Goal: Contribute content: Add original content to the website for others to see

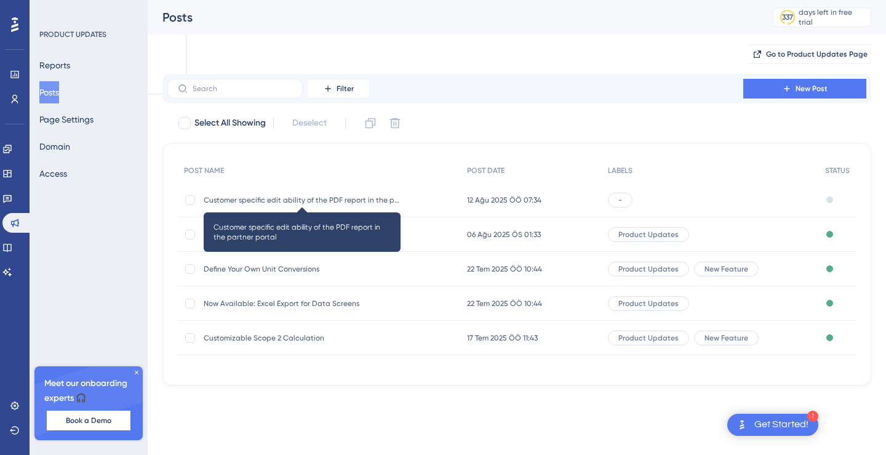
click at [296, 197] on span "Customer specific edit ability of the PDF report in the partner portal" at bounding box center [302, 200] width 197 height 10
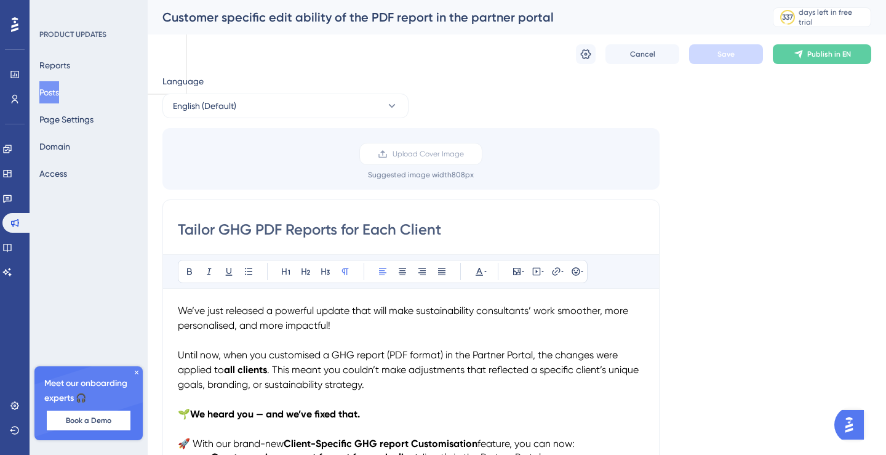
scroll to position [392, 0]
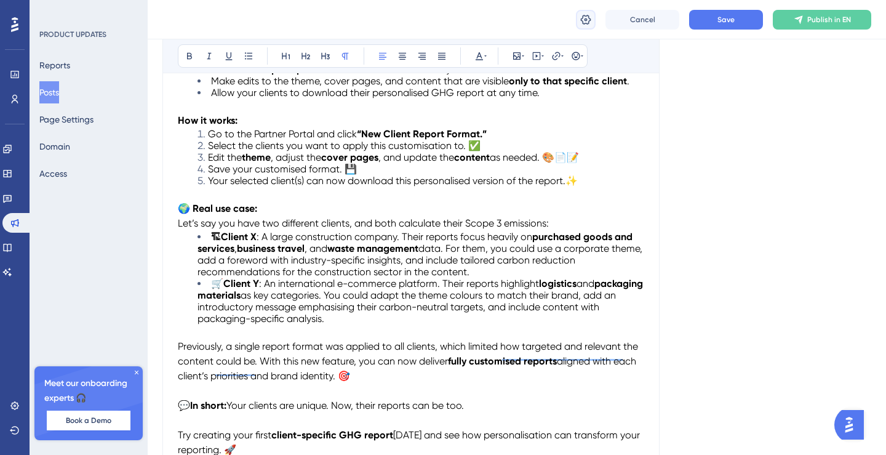
click at [583, 14] on icon at bounding box center [585, 20] width 12 height 12
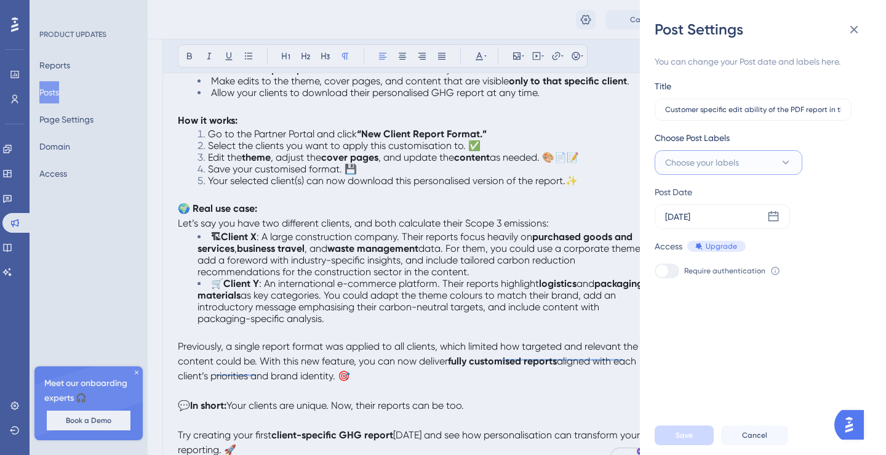
click at [695, 173] on button "Choose your labels" at bounding box center [728, 162] width 148 height 25
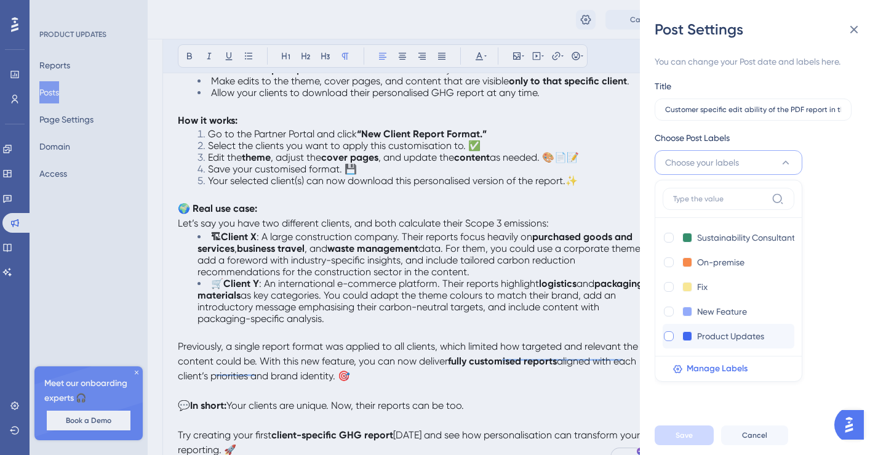
click at [669, 334] on div at bounding box center [669, 336] width 10 height 10
checkbox input "true"
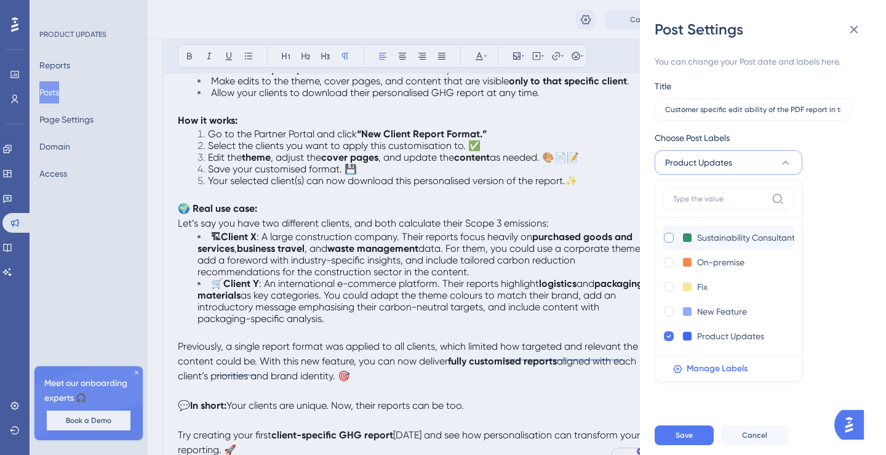
click at [670, 241] on div at bounding box center [669, 237] width 10 height 10
checkbox input "true"
click at [670, 308] on div at bounding box center [669, 311] width 10 height 10
checkbox input "true"
click at [691, 439] on span "Save" at bounding box center [683, 435] width 17 height 10
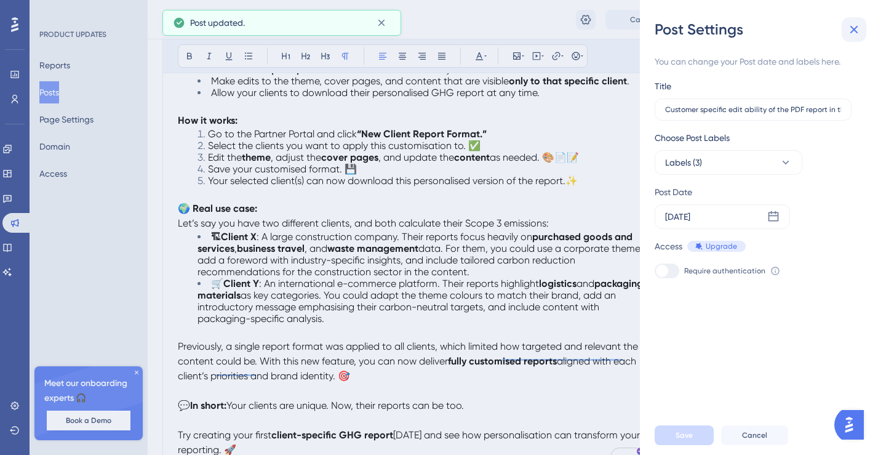
click at [858, 28] on icon at bounding box center [853, 29] width 15 height 15
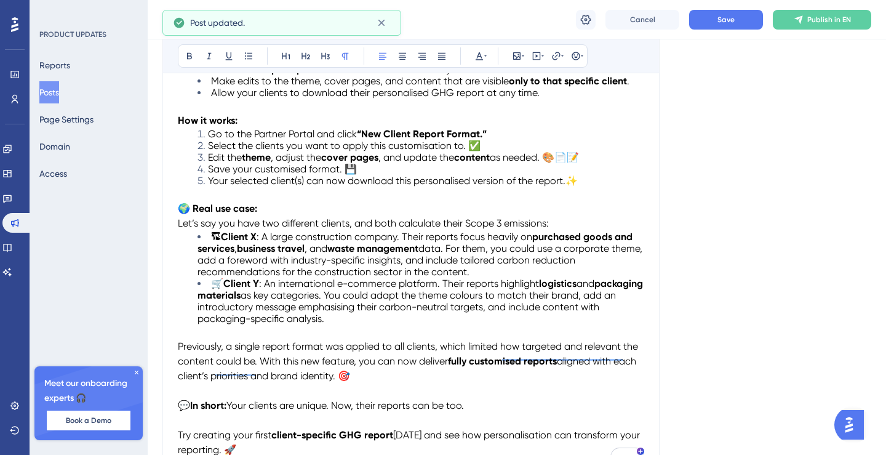
scroll to position [0, 0]
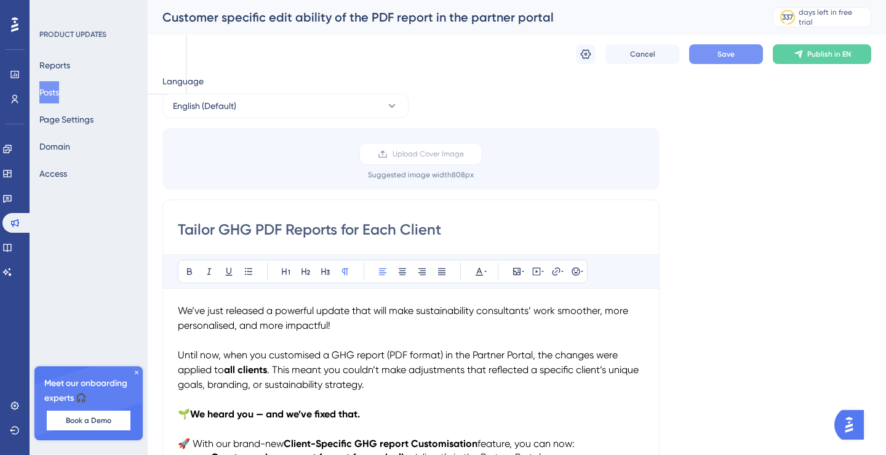
click at [730, 62] on button "Save" at bounding box center [726, 54] width 74 height 20
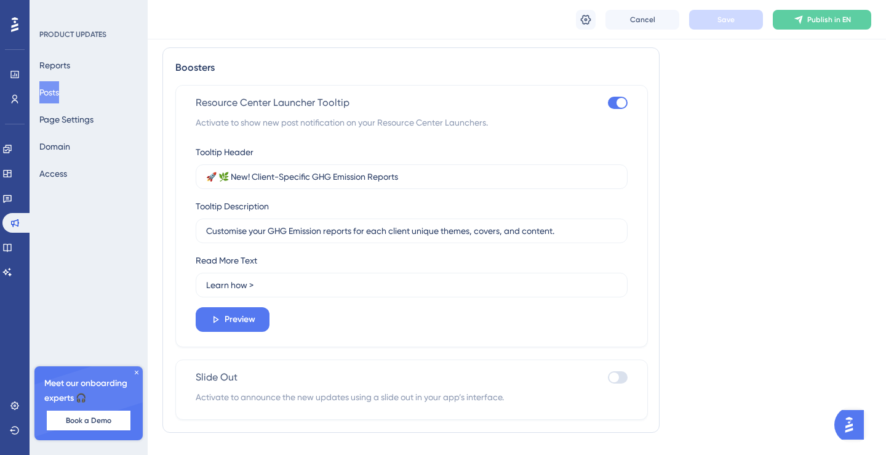
scroll to position [961, 0]
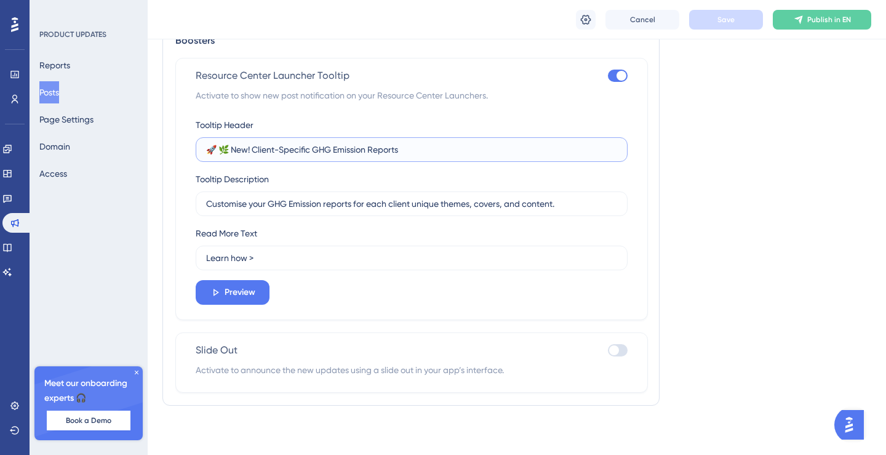
drag, startPoint x: 410, startPoint y: 151, endPoint x: 229, endPoint y: 151, distance: 181.4
click at [229, 151] on input "🚀 🌿 New! Client-Specific GHG Emission Reports" at bounding box center [411, 150] width 411 height 14
paste input "Consultants! Try new feature: Editable client r"
click at [219, 151] on input "🚀 🌿 Consultants! Try new feature: Editable client reports" at bounding box center [411, 150] width 411 height 14
click at [292, 151] on input "Consultants! Try new feature: Editable client reports" at bounding box center [411, 150] width 411 height 14
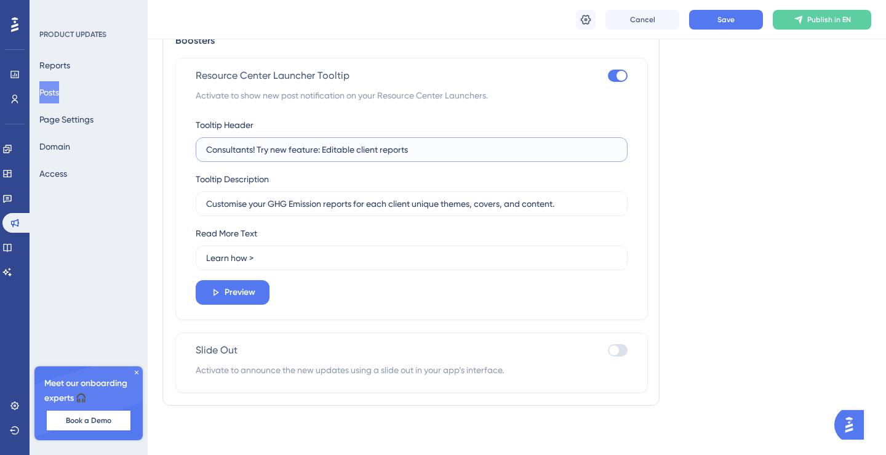
click at [292, 151] on input "Consultants! Try new feature: Editable client reports" at bounding box center [411, 150] width 411 height 14
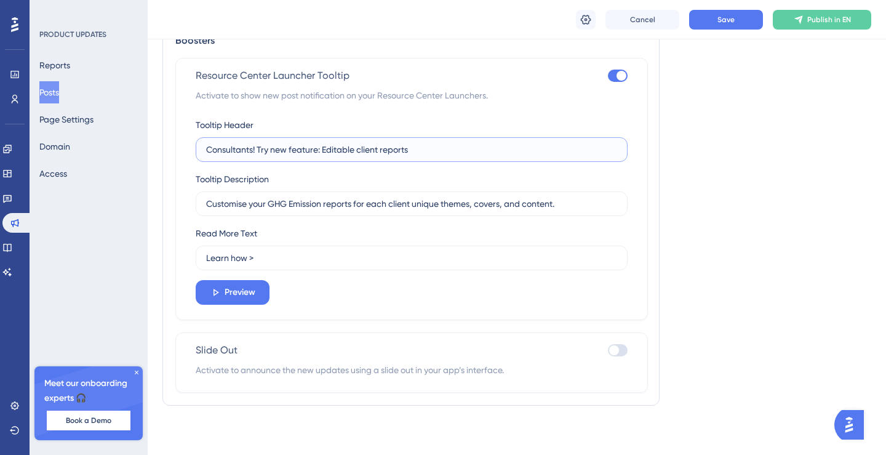
click at [292, 151] on input "Consultants! Try new feature: Editable client reports" at bounding box center [411, 150] width 411 height 14
click at [458, 155] on input "Consultants! Try new feature: Editable client reports" at bounding box center [411, 150] width 411 height 14
paste input "📝📊"
click at [359, 153] on input "Consultants! Try new feature: Editable client reports 📝📊" at bounding box center [411, 150] width 411 height 14
click at [384, 149] on input "Consultants! Try new feature: Editable Client reports 📝📊" at bounding box center [411, 150] width 411 height 14
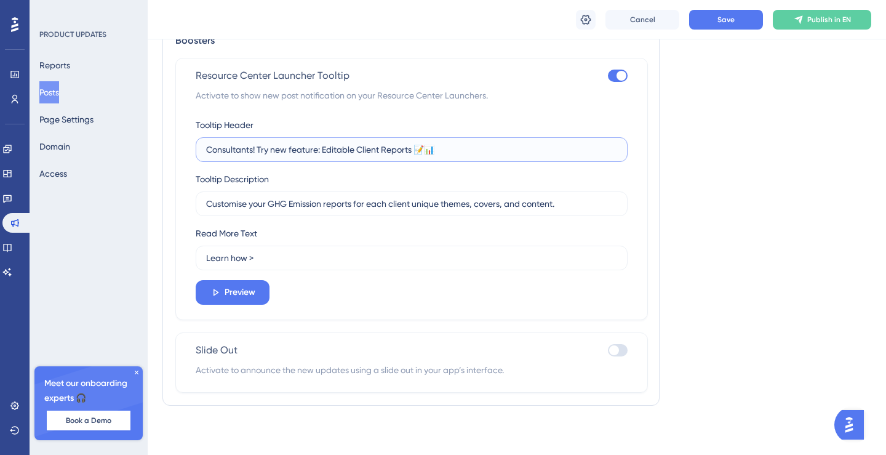
type input "Consultants! Try new feature: Editable Client Reports 📝📊"
click at [457, 172] on div "Tooltip Description Customise your GHG Emission reports for each client unique …" at bounding box center [412, 194] width 432 height 44
click at [315, 292] on div "Tooltip Header Consultants! Try new feature: Editable Client Reports 📝📊 Tooltip…" at bounding box center [412, 210] width 432 height 187
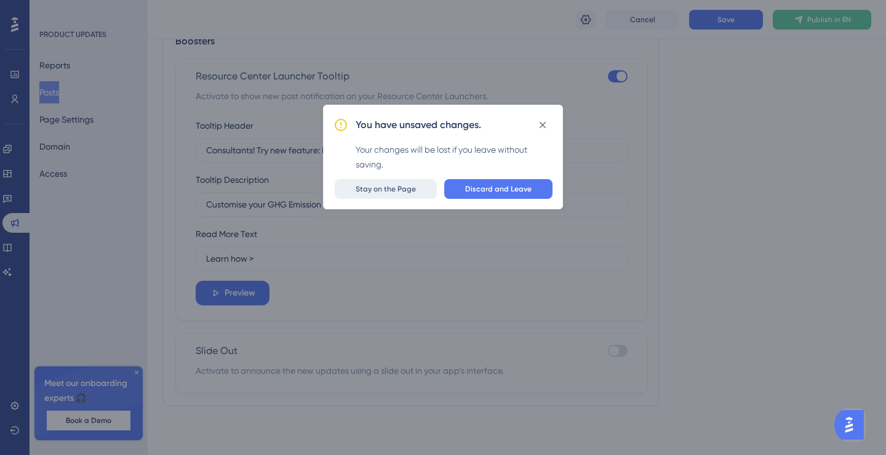
click at [403, 189] on span "Stay on the Page" at bounding box center [386, 189] width 60 height 10
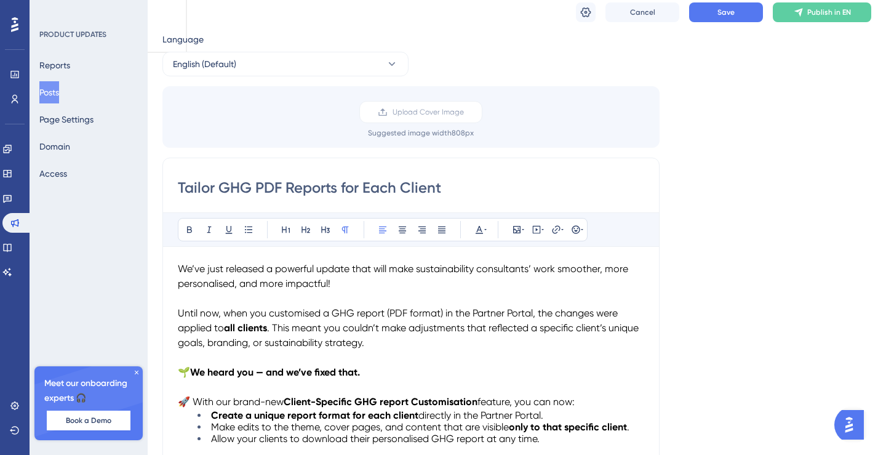
scroll to position [10, 0]
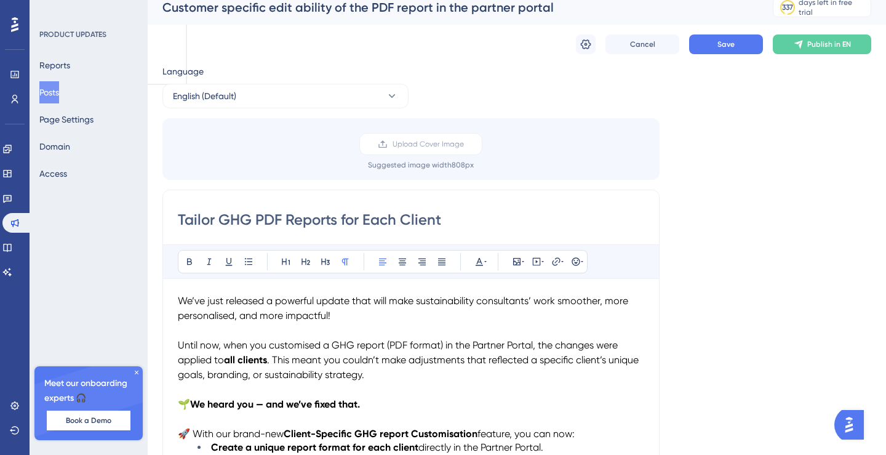
click at [413, 212] on input "Tailor GHG PDF Reports for Each Client" at bounding box center [411, 220] width 466 height 20
paste input "Sustainability Consultants:"
type input "Sustainability Consultants: Tailor GHG PDF Reports for Each Client"
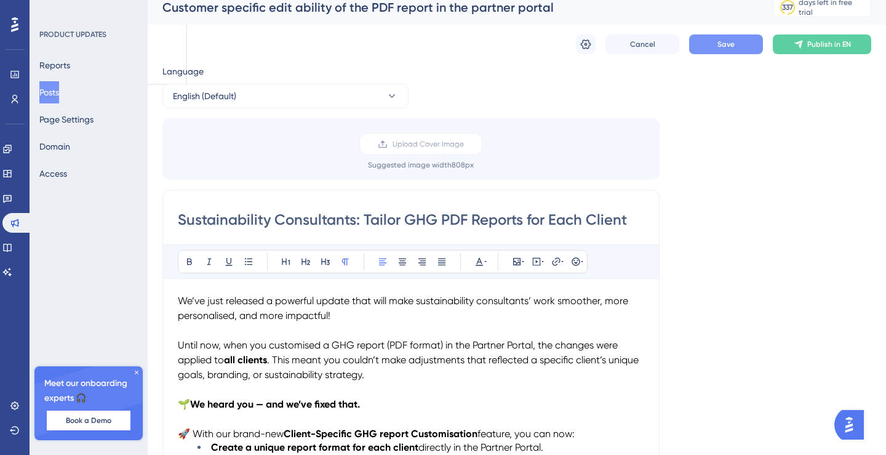
click at [739, 43] on button "Save" at bounding box center [726, 44] width 74 height 20
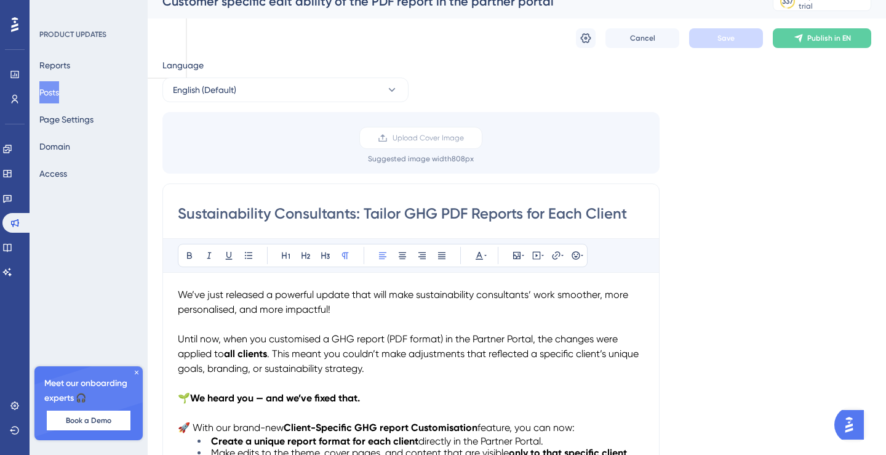
scroll to position [14, 0]
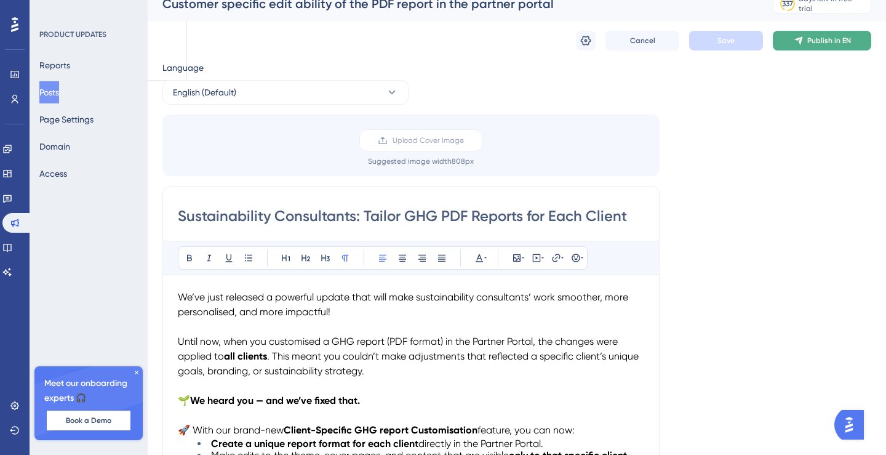
click at [814, 42] on span "Publish in EN" at bounding box center [829, 41] width 44 height 10
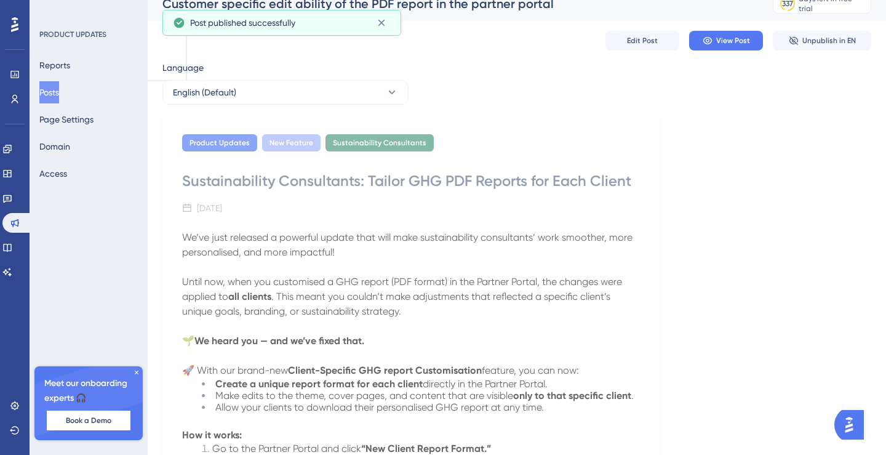
scroll to position [0, 0]
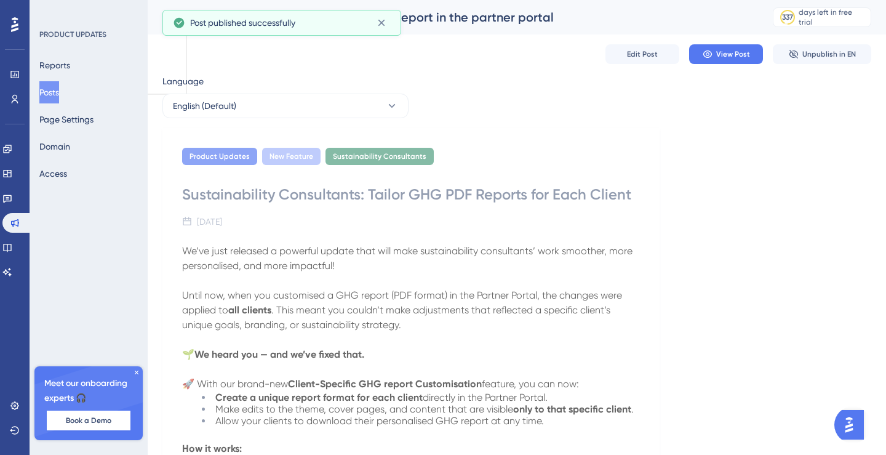
click at [53, 93] on button "Posts" at bounding box center [49, 92] width 20 height 22
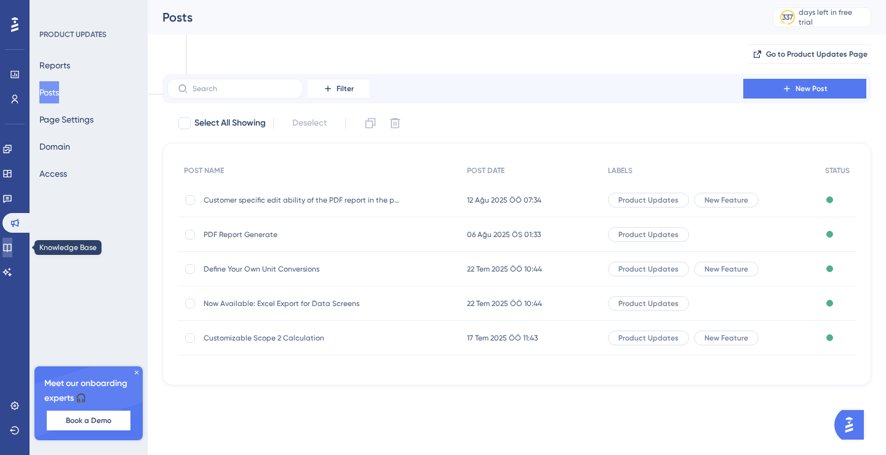
click at [9, 244] on link at bounding box center [7, 247] width 10 height 20
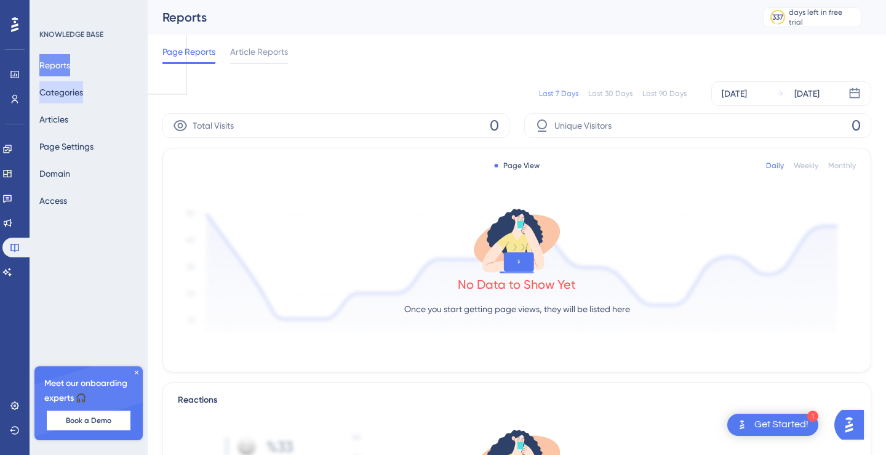
click at [66, 85] on button "Categories" at bounding box center [61, 92] width 44 height 22
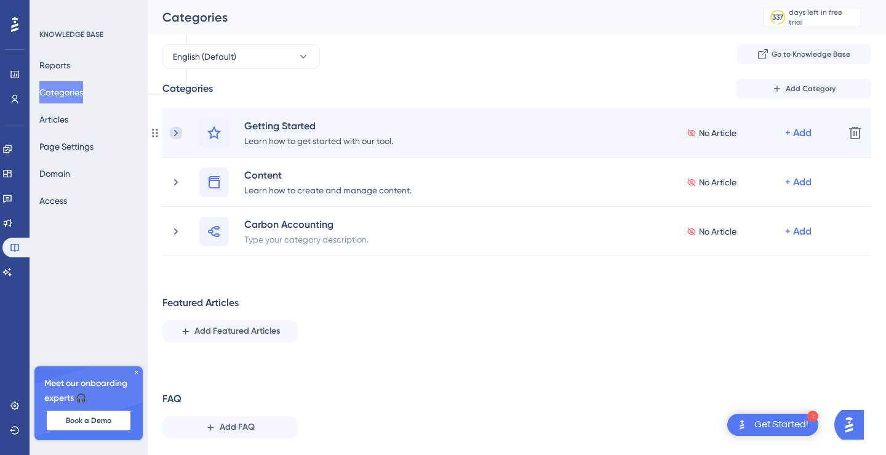
click at [172, 133] on icon at bounding box center [176, 133] width 12 height 12
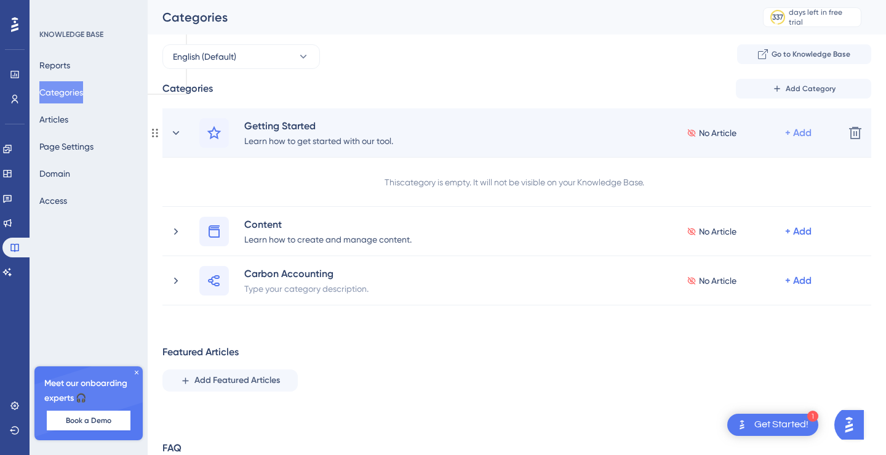
click at [804, 137] on div "+ Add" at bounding box center [798, 132] width 26 height 15
click at [766, 169] on span "Add a Subcategory" at bounding box center [744, 165] width 77 height 15
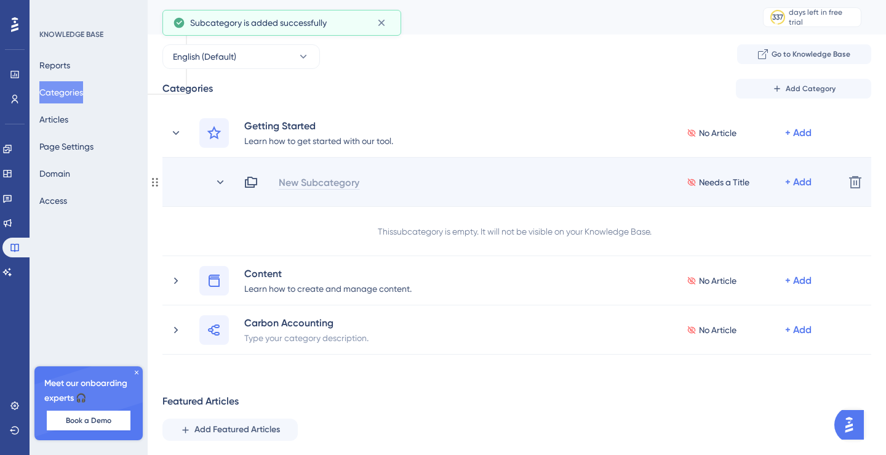
click at [299, 179] on div "New Subcategory" at bounding box center [319, 182] width 82 height 15
click at [316, 206] on div "New Subcategory Needs a Title + Add Delete" at bounding box center [516, 181] width 709 height 49
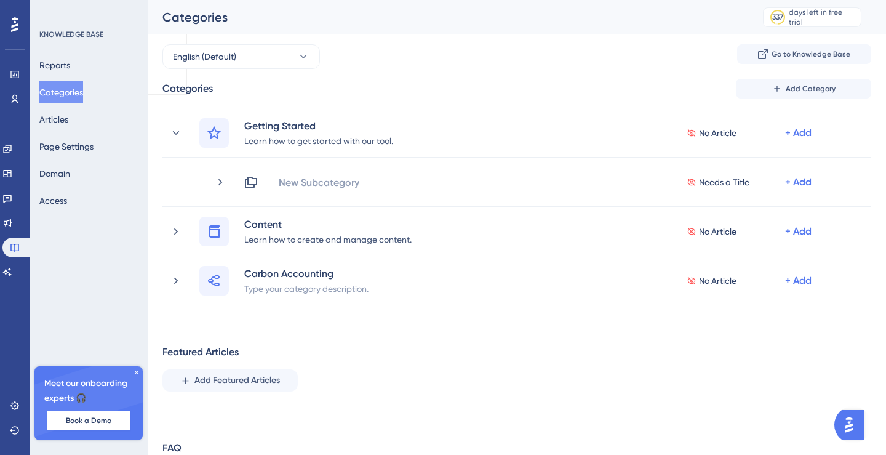
click at [410, 329] on div "Categories Add Category Getting Started Learn how to get started with our tool.…" at bounding box center [516, 288] width 709 height 418
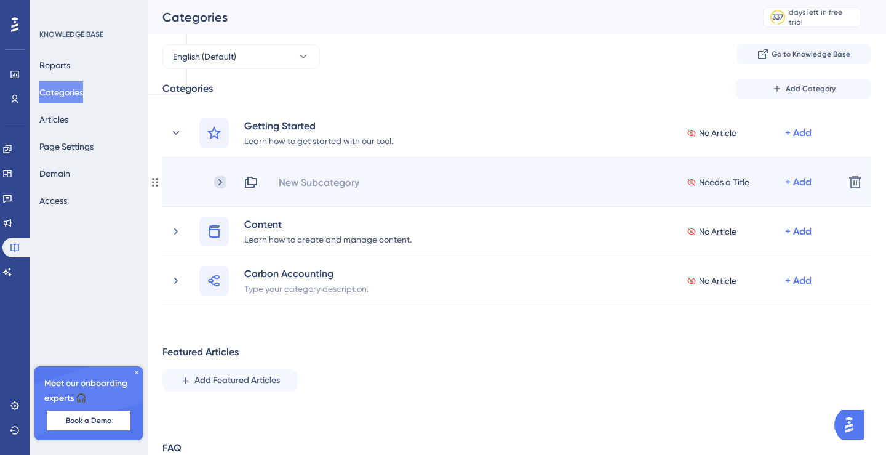
click at [216, 184] on icon at bounding box center [220, 182] width 12 height 12
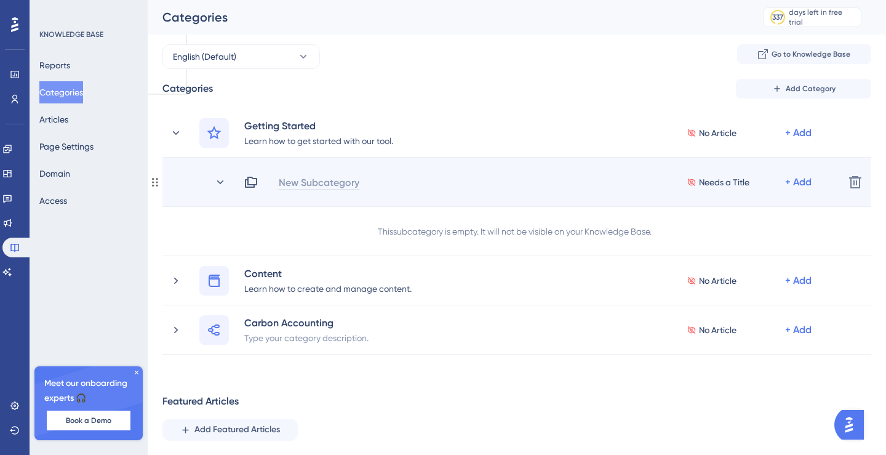
click at [312, 186] on div "New Subcategory" at bounding box center [319, 182] width 82 height 15
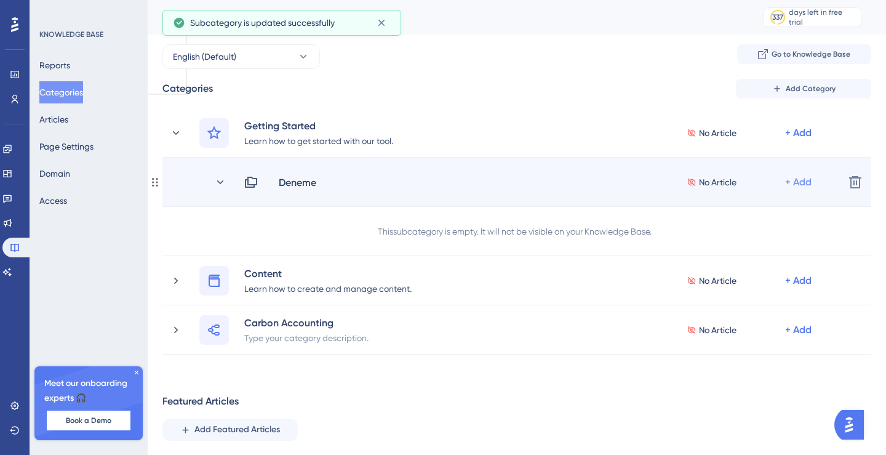
click at [793, 181] on div "+ Add" at bounding box center [798, 182] width 26 height 15
click at [721, 215] on span "Add Articles" at bounding box center [729, 214] width 47 height 15
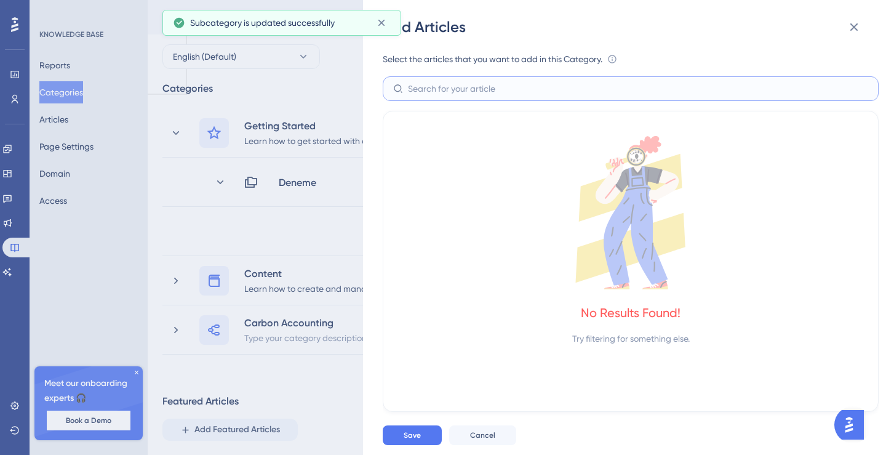
click at [419, 85] on input "text" at bounding box center [638, 89] width 460 height 14
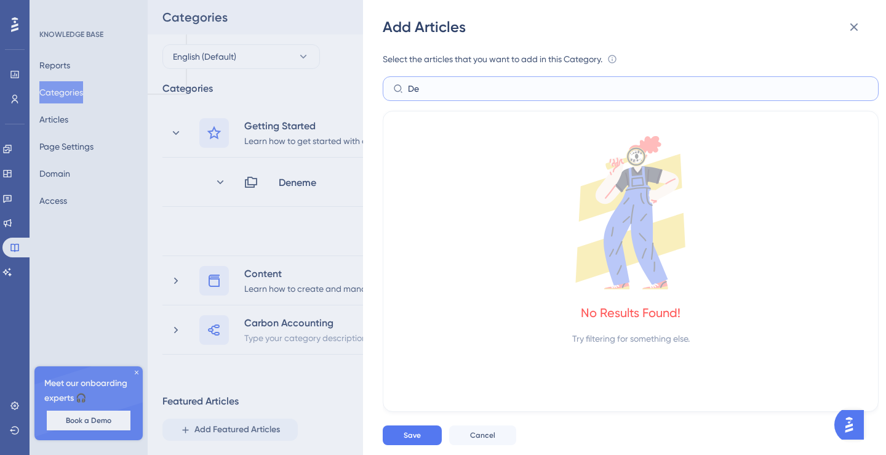
type input "D"
click at [502, 224] on icon at bounding box center [630, 212] width 465 height 153
click at [857, 30] on icon at bounding box center [853, 27] width 15 height 15
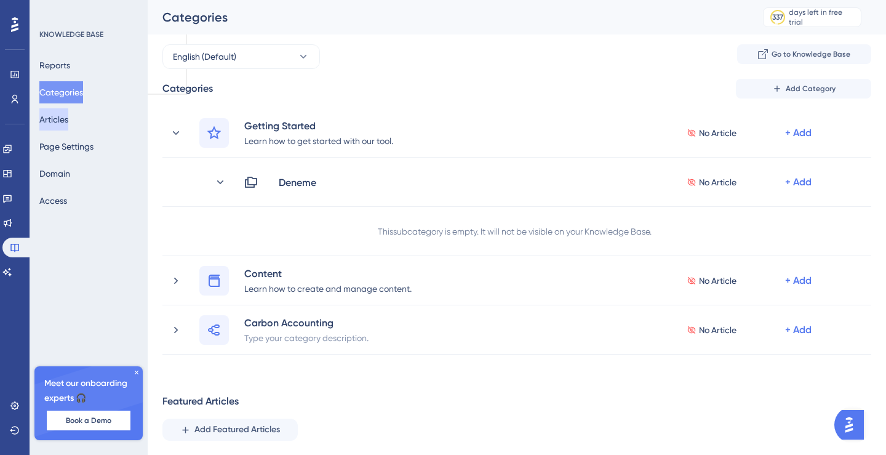
click at [68, 120] on button "Articles" at bounding box center [53, 119] width 29 height 22
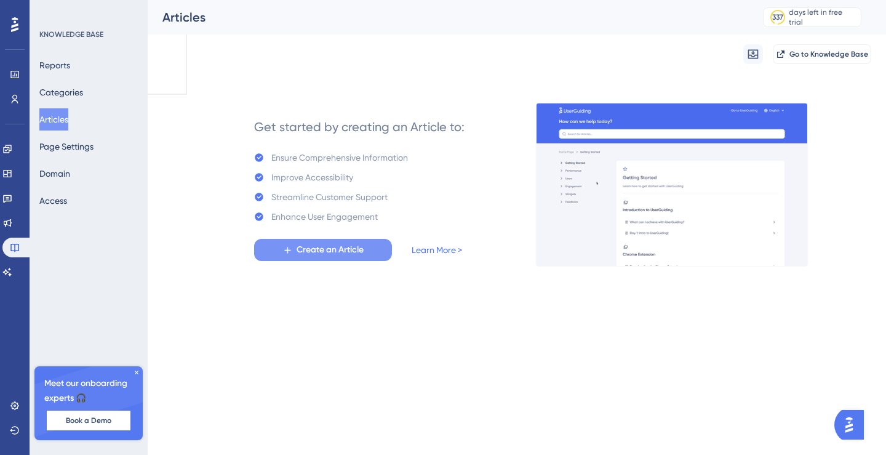
click at [339, 255] on span "Create an Article" at bounding box center [329, 249] width 67 height 15
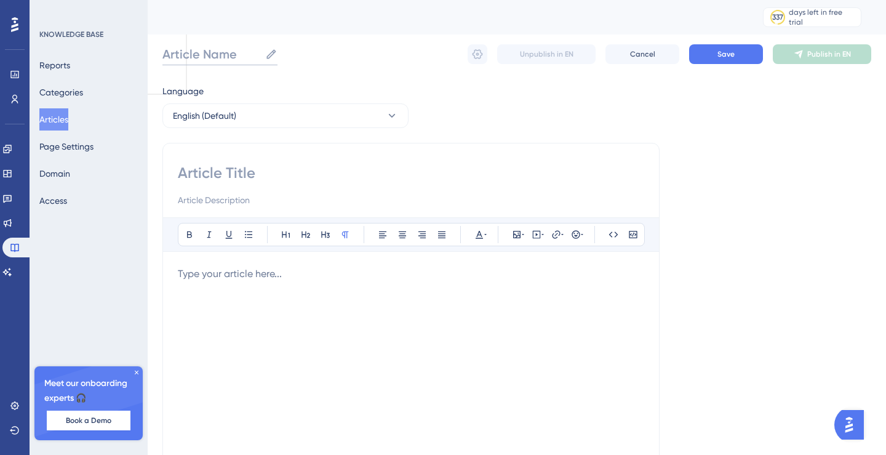
click at [210, 53] on input "Article Name" at bounding box center [211, 54] width 98 height 17
type input "Deneme"
click at [244, 180] on input at bounding box center [411, 173] width 466 height 20
type input "Login"
click at [728, 55] on span "Save" at bounding box center [725, 54] width 17 height 10
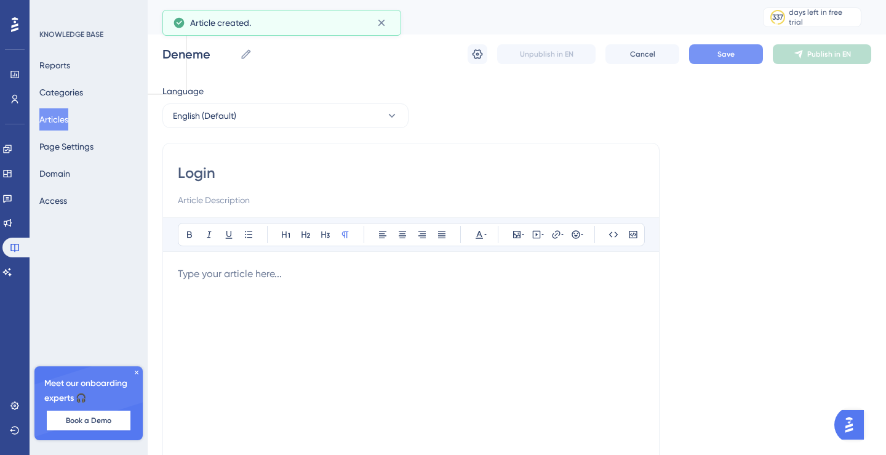
click at [65, 116] on button "Articles" at bounding box center [53, 119] width 29 height 22
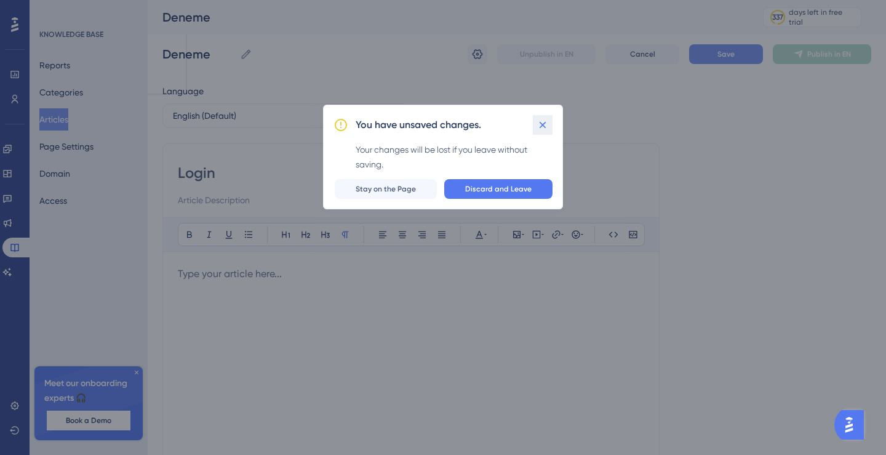
click at [541, 120] on icon at bounding box center [542, 125] width 12 height 12
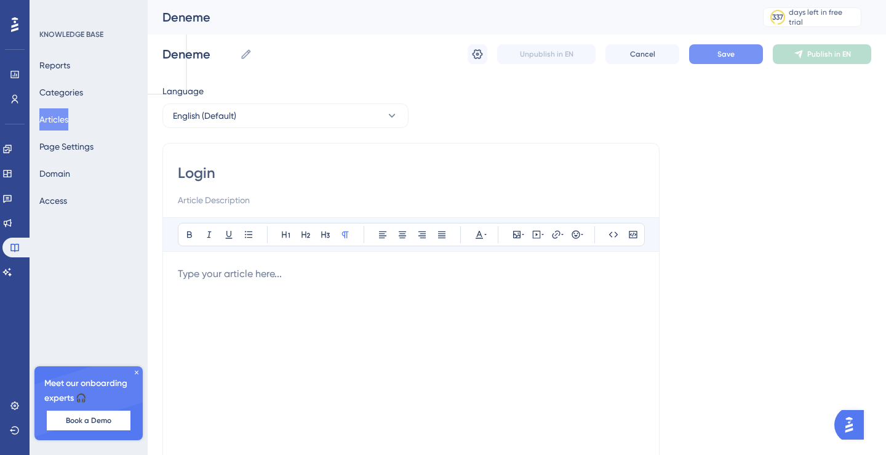
click at [741, 59] on button "Save" at bounding box center [726, 54] width 74 height 20
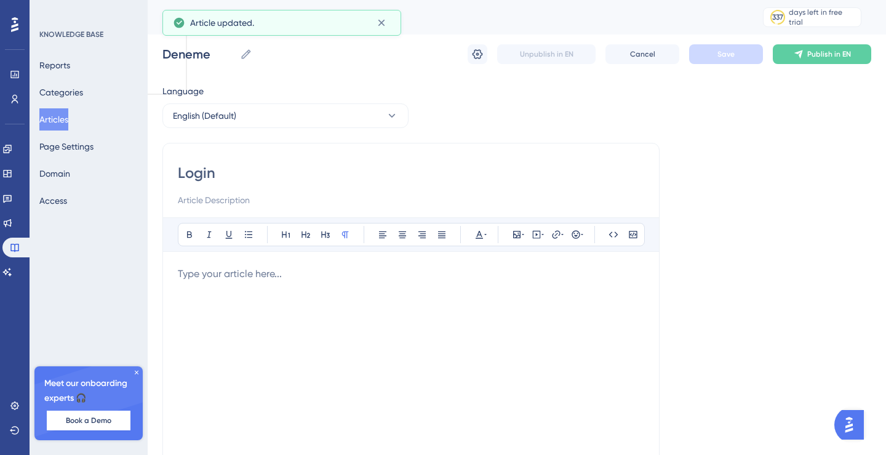
click at [68, 121] on button "Articles" at bounding box center [53, 119] width 29 height 22
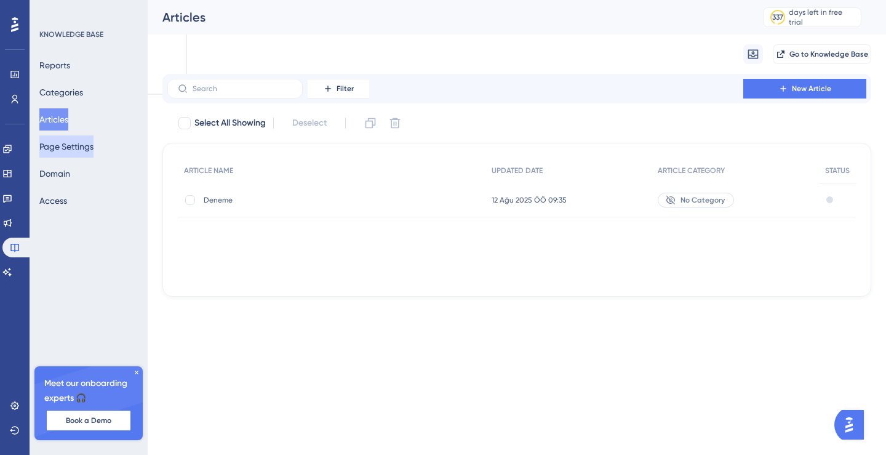
click at [63, 151] on button "Page Settings" at bounding box center [66, 146] width 54 height 22
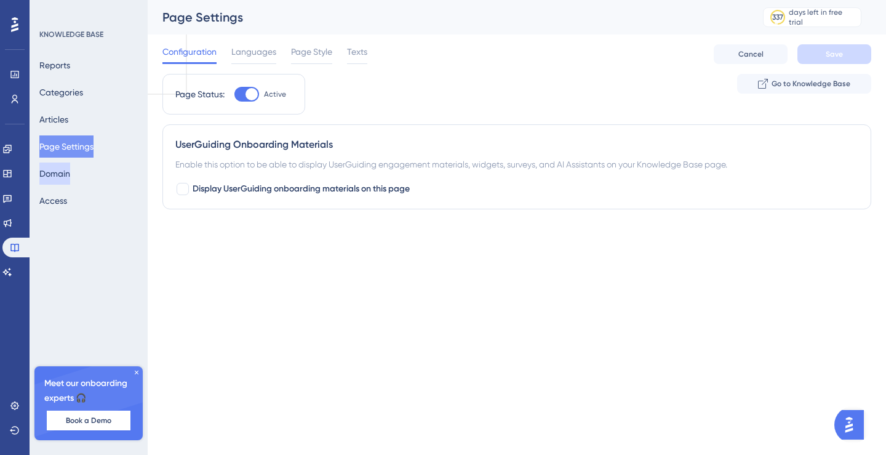
click at [60, 173] on button "Domain" at bounding box center [54, 173] width 31 height 22
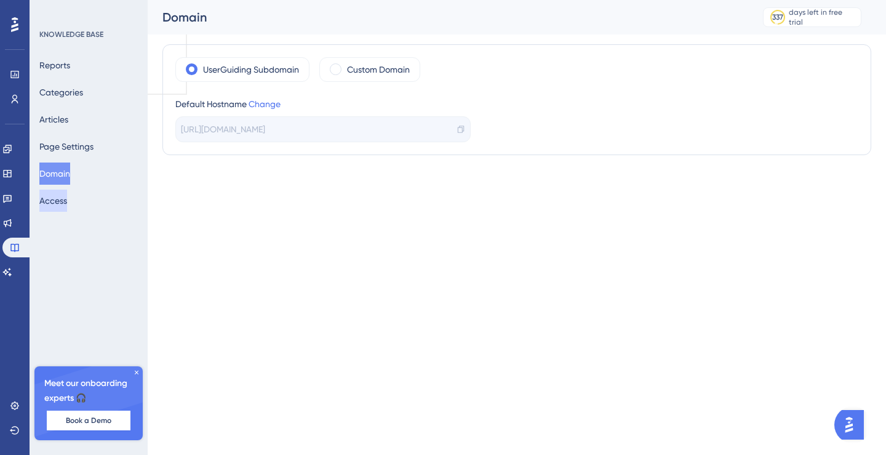
click at [60, 202] on button "Access" at bounding box center [53, 200] width 28 height 22
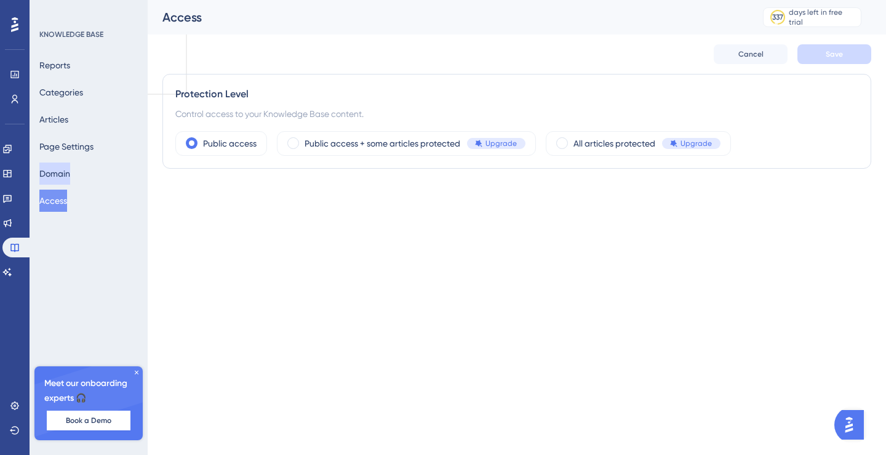
click at [70, 169] on button "Domain" at bounding box center [54, 173] width 31 height 22
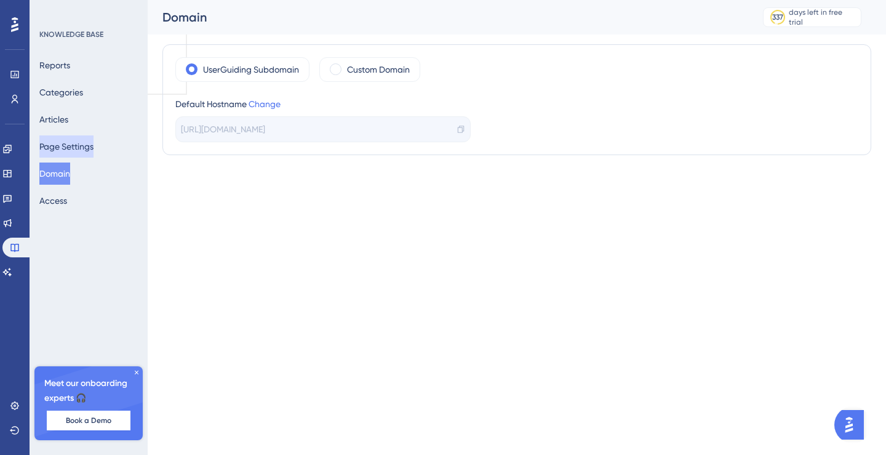
click at [70, 148] on button "Page Settings" at bounding box center [66, 146] width 54 height 22
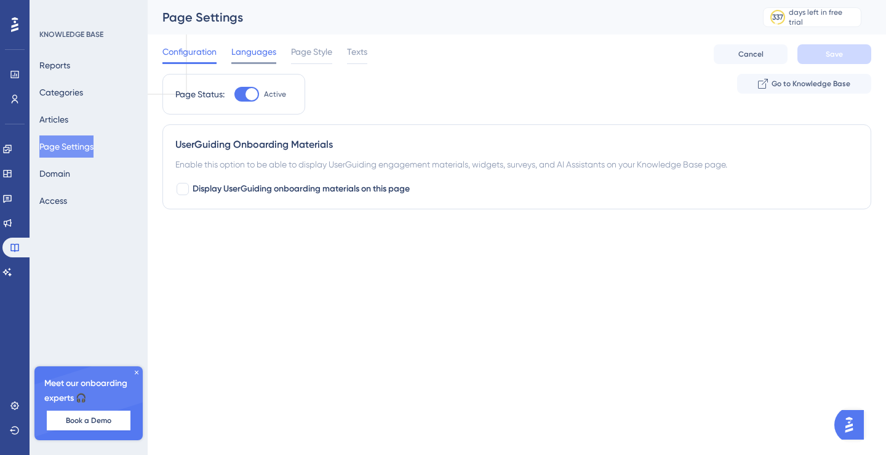
click at [268, 49] on span "Languages" at bounding box center [253, 51] width 45 height 15
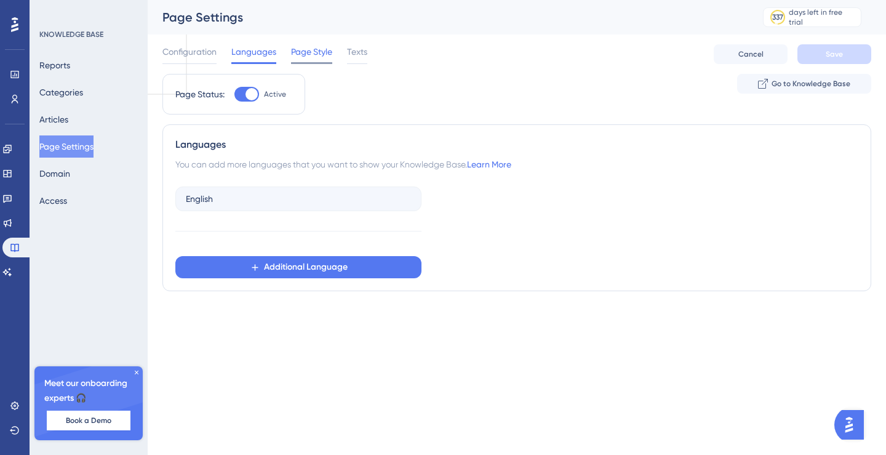
click at [308, 52] on span "Page Style" at bounding box center [311, 51] width 41 height 15
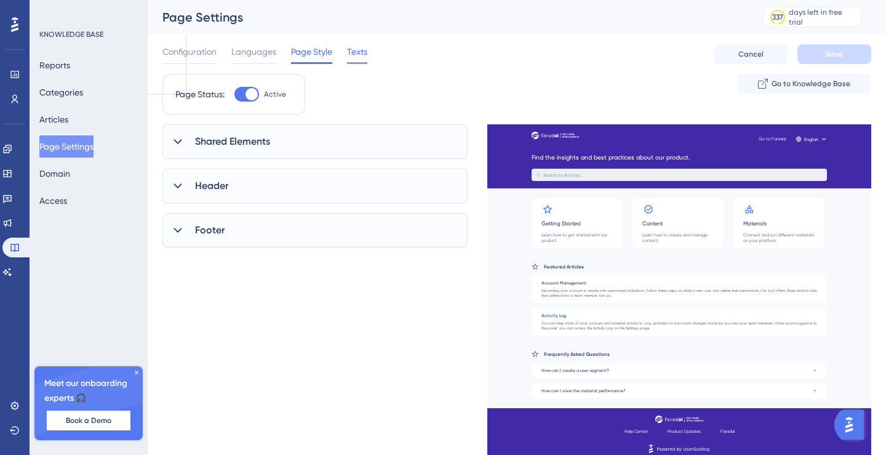
click at [349, 55] on span "Texts" at bounding box center [357, 51] width 20 height 15
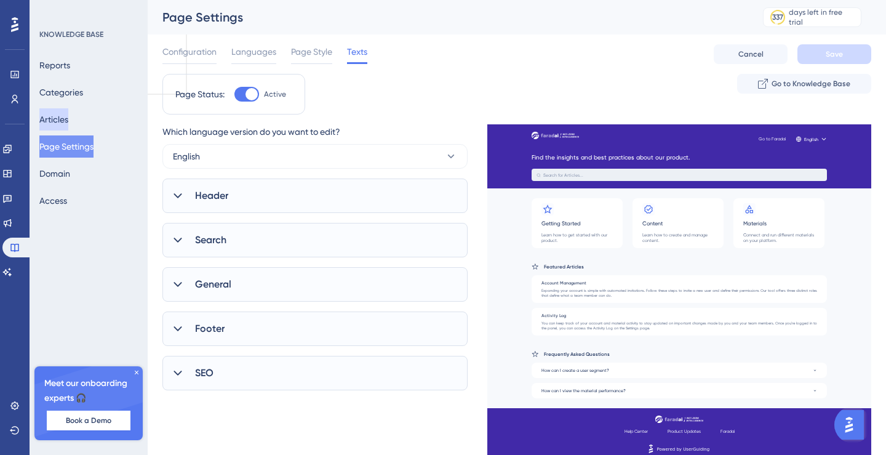
click at [57, 111] on button "Articles" at bounding box center [53, 119] width 29 height 22
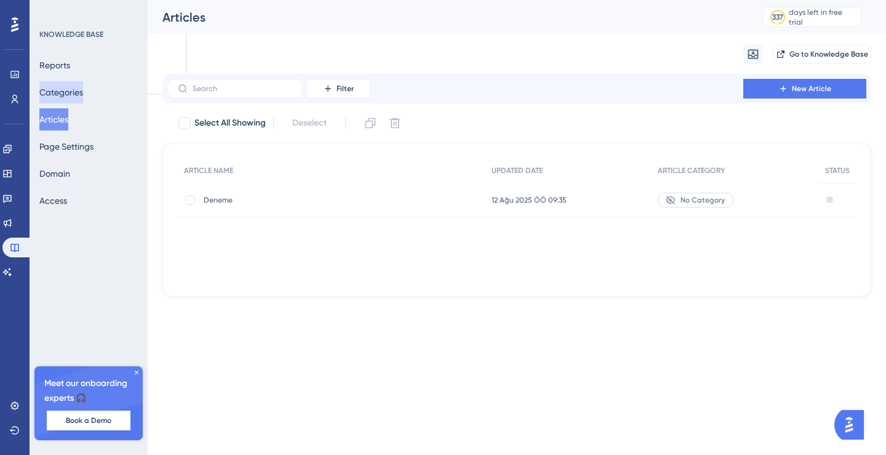
click at [64, 93] on button "Categories" at bounding box center [61, 92] width 44 height 22
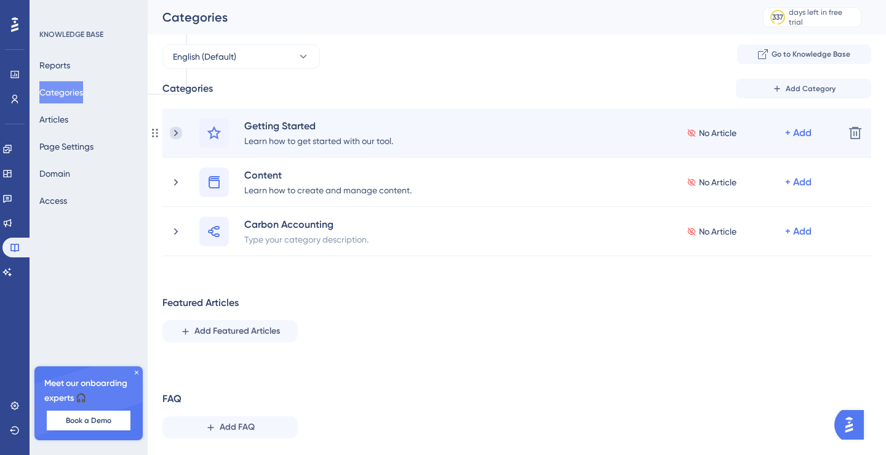
click at [174, 130] on icon at bounding box center [176, 133] width 12 height 12
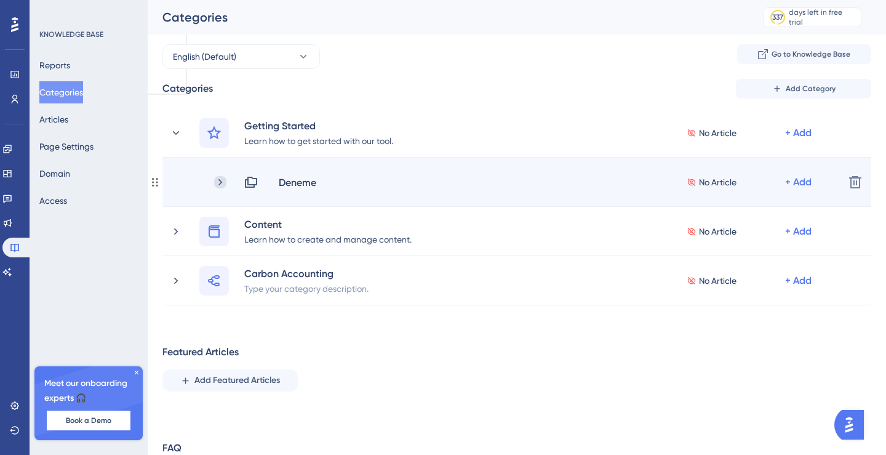
click at [215, 181] on icon at bounding box center [220, 182] width 12 height 12
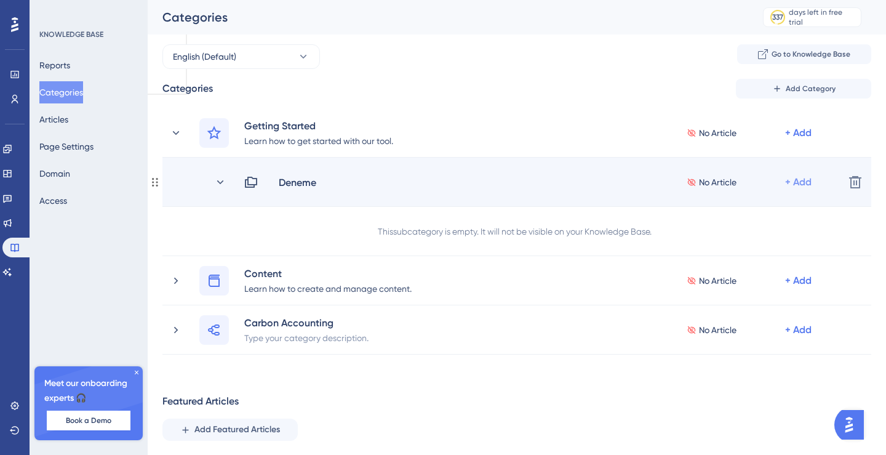
click at [798, 180] on div "+ Add" at bounding box center [798, 182] width 26 height 15
click at [757, 213] on div "Add Articles Add Articles" at bounding box center [749, 214] width 87 height 25
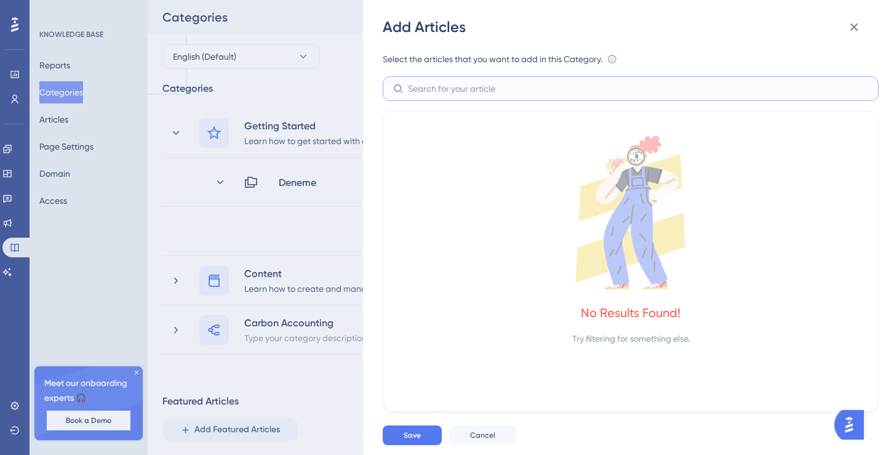
click at [470, 93] on input "text" at bounding box center [638, 89] width 460 height 14
type input "deneme"
click at [518, 133] on div "No Results Found! Try filtering for something else." at bounding box center [631, 261] width 496 height 301
click at [857, 26] on icon at bounding box center [853, 27] width 15 height 15
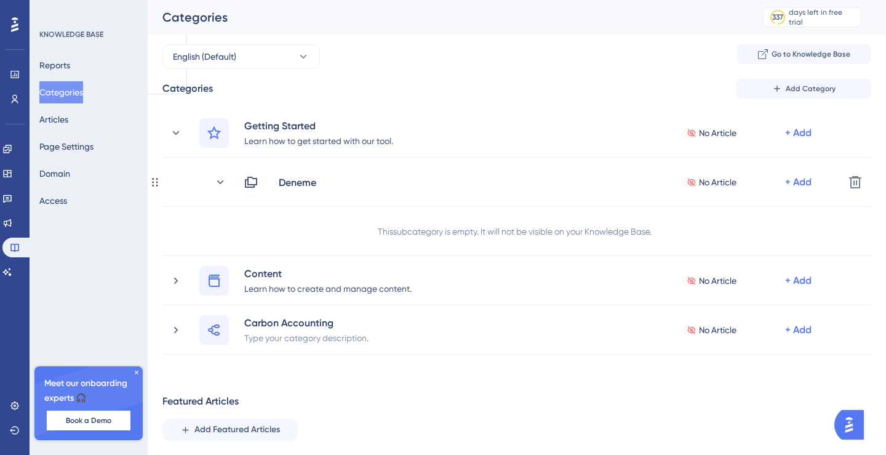
click at [559, 230] on div "This subcategory is empty. It will not be visible on your Knowledge Base." at bounding box center [515, 231] width 274 height 15
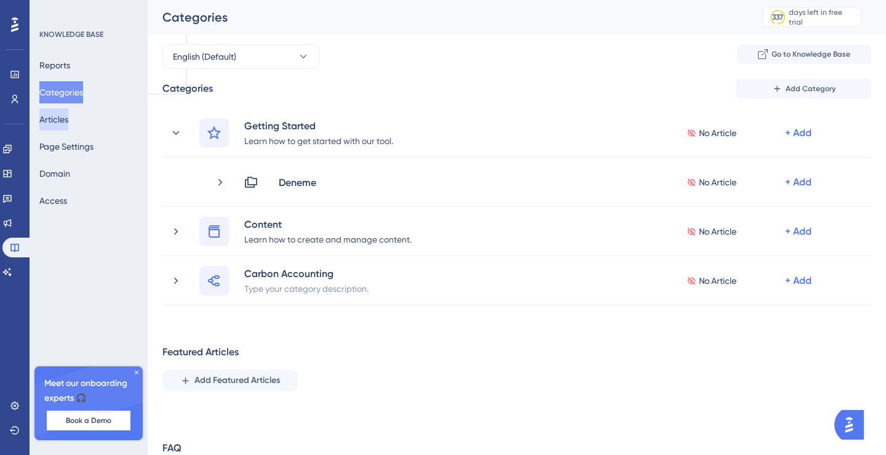
click at [68, 119] on button "Articles" at bounding box center [53, 119] width 29 height 22
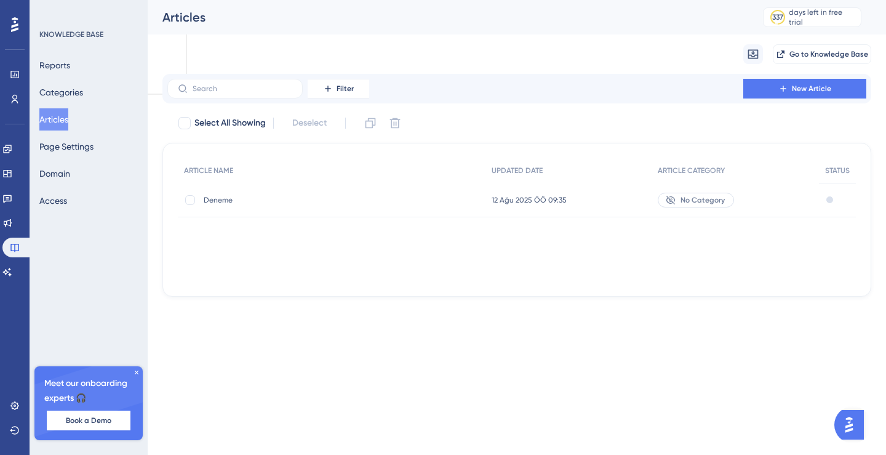
click at [701, 202] on span "No Category" at bounding box center [702, 200] width 44 height 10
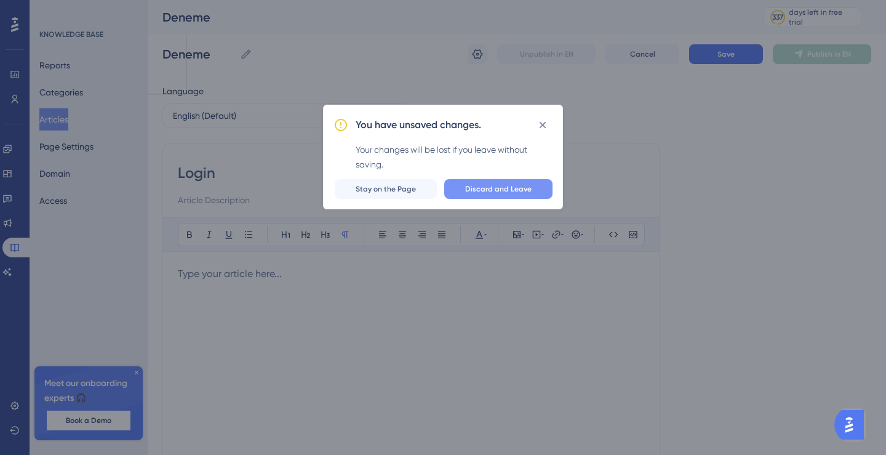
click at [478, 189] on span "Discard and Leave" at bounding box center [498, 189] width 66 height 10
